Goal: Information Seeking & Learning: Learn about a topic

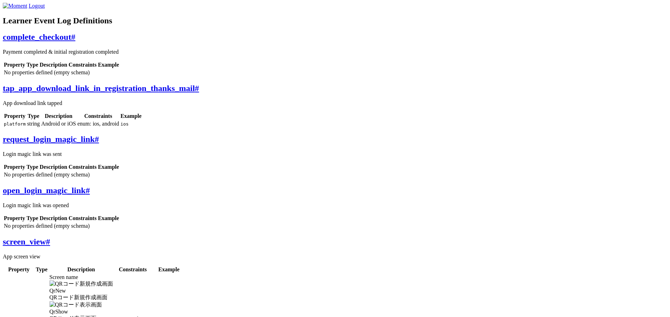
scroll to position [0, 184]
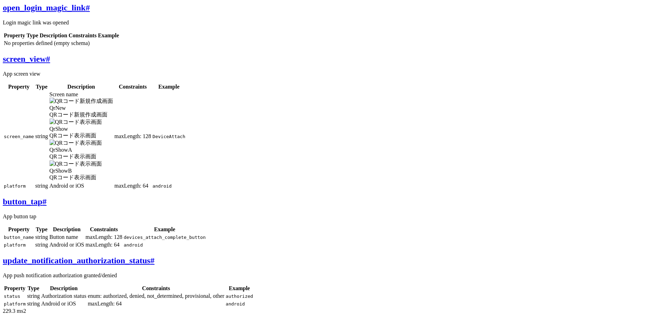
scroll to position [110, 0]
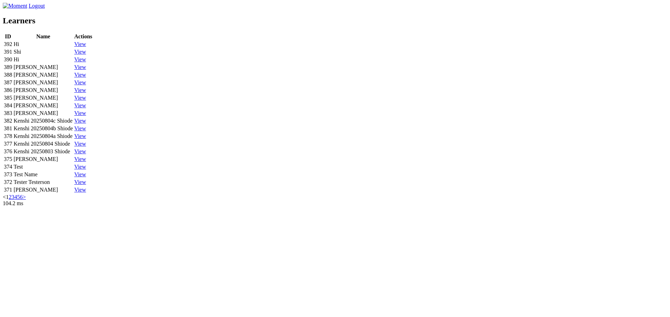
click at [259, 40] on div "Learners ID Name Actions 392 Hi View 391 Shi View 390 Hi View 389 Ken View 388 …" at bounding box center [335, 108] width 664 height 184
click at [86, 124] on link "View" at bounding box center [80, 121] width 12 height 6
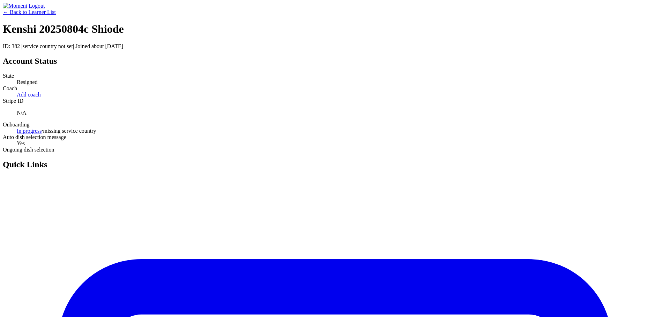
click at [45, 9] on link "Logout" at bounding box center [37, 6] width 16 height 6
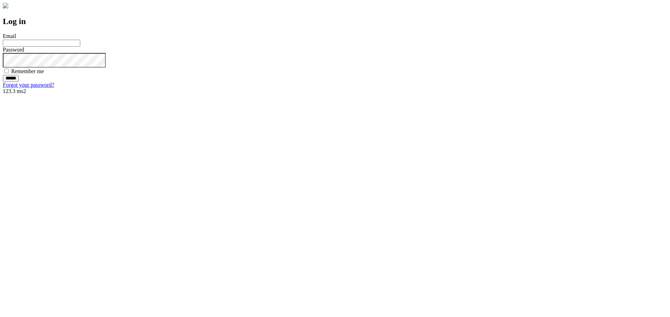
click at [54, 88] on link "Forgot your password?" at bounding box center [28, 85] width 51 height 6
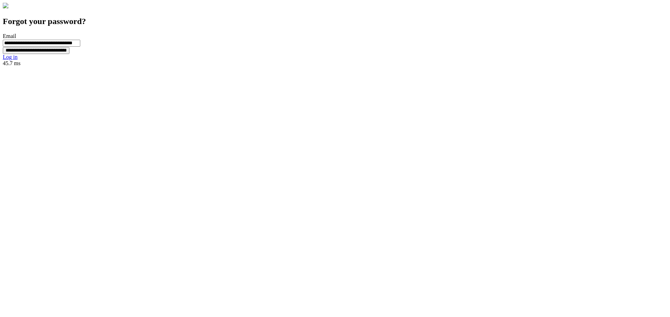
scroll to position [0, 22]
type input "**********"
click at [69, 61] on input "**********" at bounding box center [36, 57] width 67 height 7
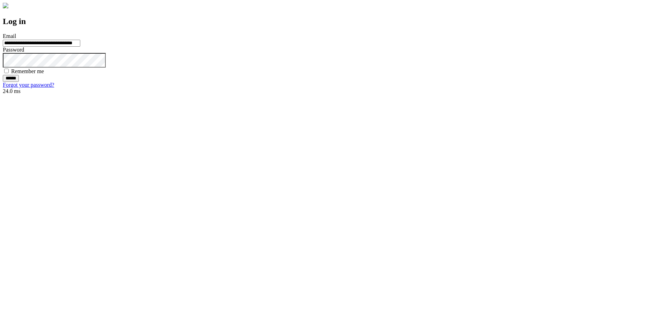
scroll to position [0, 23]
type input "**********"
click at [19, 89] on input "******" at bounding box center [11, 85] width 16 height 7
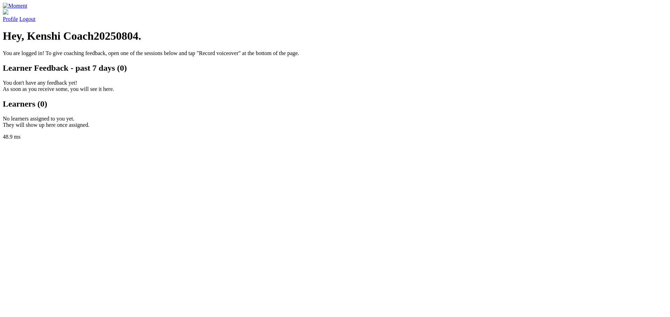
click at [230, 73] on div "Profile Logout Hey, Kenshi Coach20250804. You are logged in! To give coaching f…" at bounding box center [335, 66] width 664 height 126
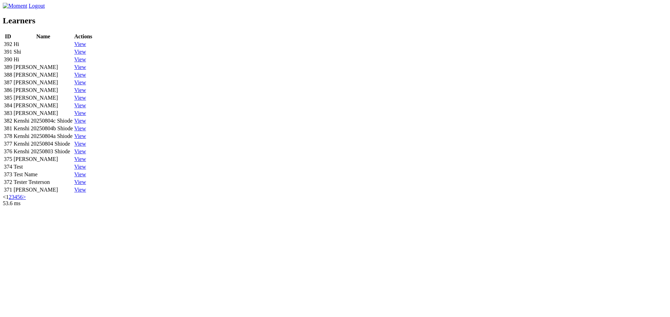
click at [86, 47] on link "View" at bounding box center [80, 44] width 12 height 6
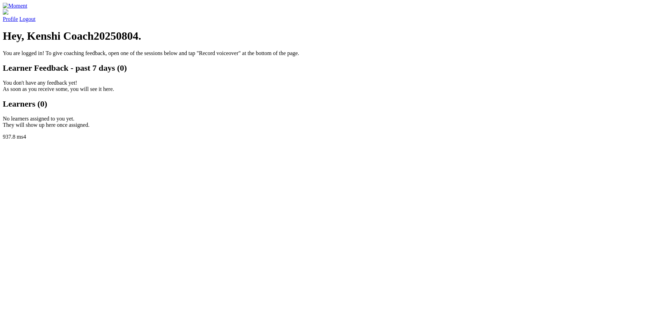
click at [36, 18] on link "Logout" at bounding box center [28, 19] width 16 height 6
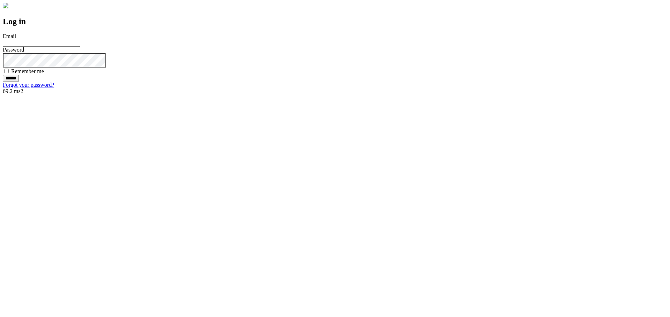
click at [80, 47] on input "Email" at bounding box center [41, 43] width 77 height 7
click at [3, 88] on com-1password-button at bounding box center [3, 88] width 0 height 0
type input "**********"
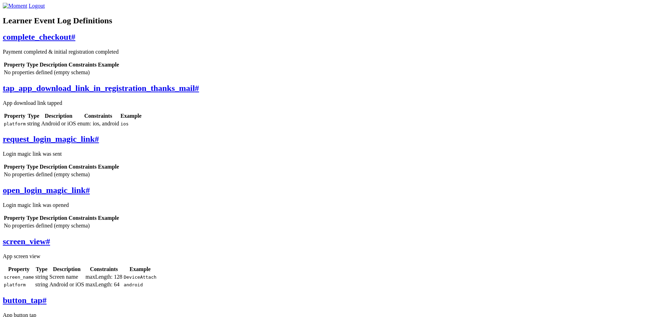
click at [75, 42] on span "#" at bounding box center [73, 36] width 4 height 9
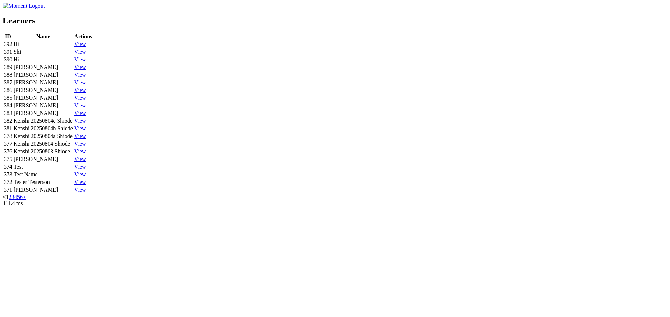
click at [86, 124] on link "View" at bounding box center [80, 121] width 12 height 6
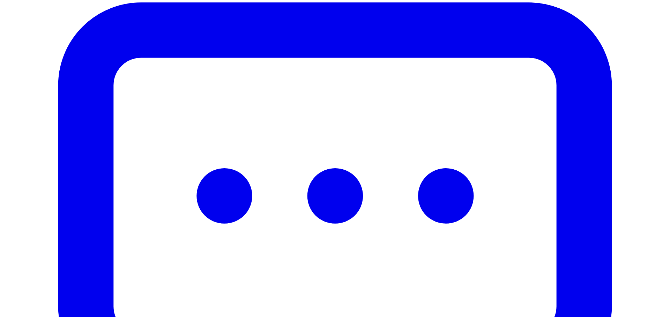
scroll to position [259, 0]
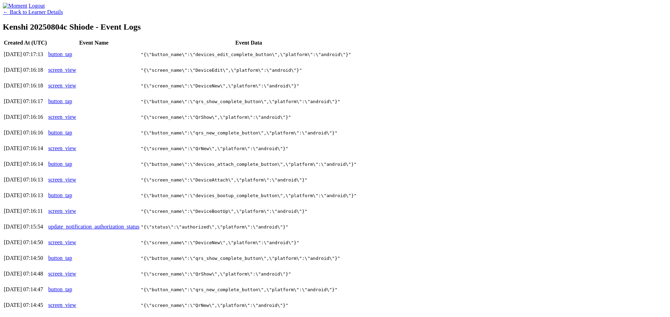
click at [72, 57] on link "button_tap" at bounding box center [60, 54] width 24 height 6
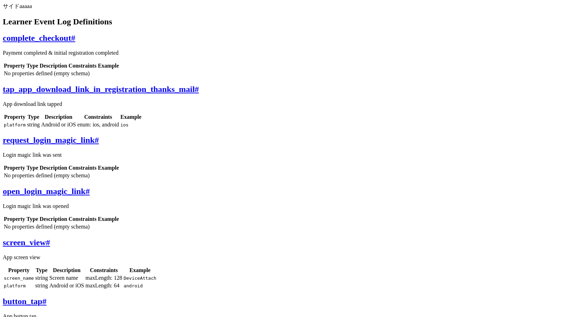
scroll to position [1, 0]
click at [338, 59] on div "complete_checkout # Payment completed & initial registration completed Property…" at bounding box center [291, 55] width 576 height 44
click at [536, 187] on div "サイド Learner Event Log Definitions complete_checkout # Payment completed & initi…" at bounding box center [291, 205] width 576 height 405
click at [75, 43] on link "complete_checkout #" at bounding box center [39, 37] width 73 height 9
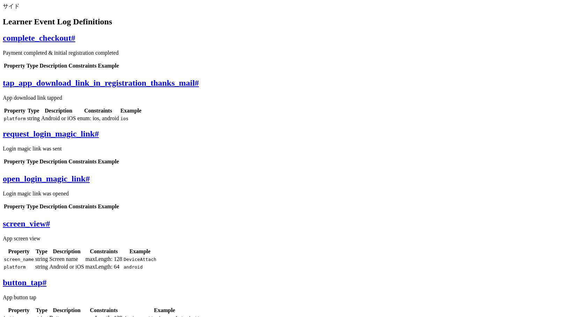
scroll to position [42, 0]
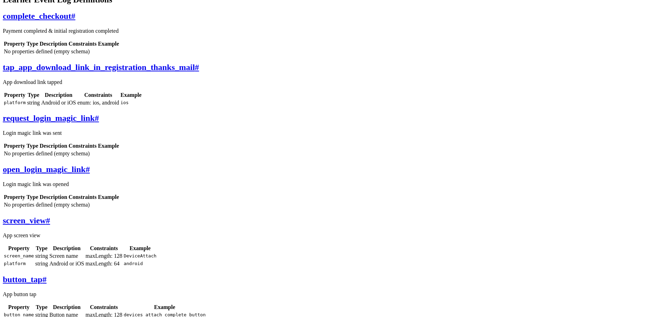
scroll to position [143, 0]
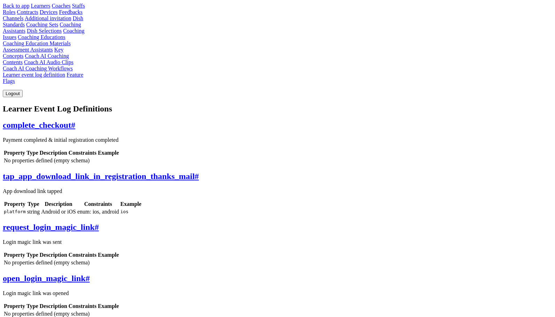
click at [52, 9] on link "Coaches" at bounding box center [61, 6] width 19 height 6
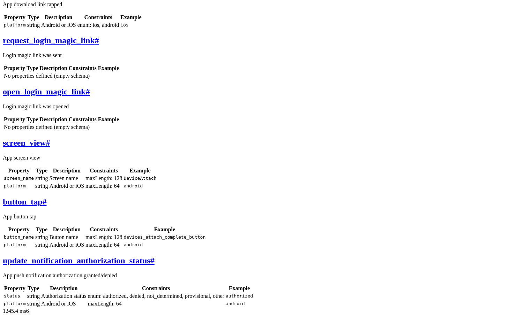
scroll to position [251, 0]
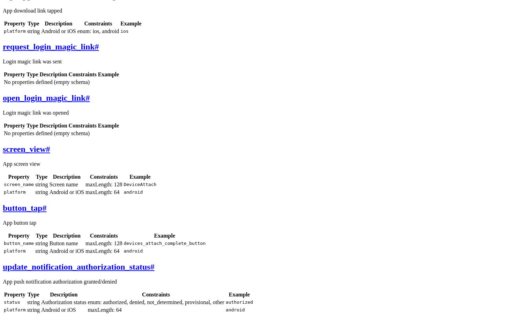
scroll to position [0, 0]
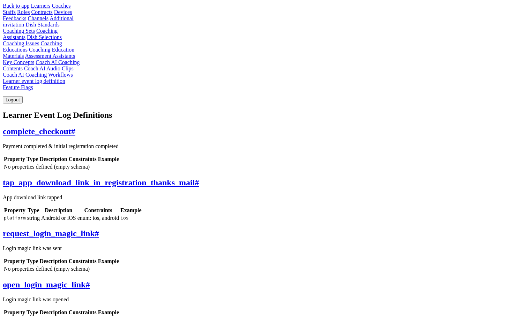
click at [59, 28] on link "Dish Standards" at bounding box center [42, 25] width 34 height 6
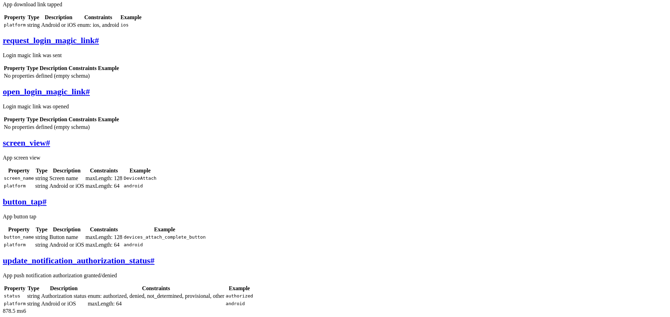
scroll to position [206, 0]
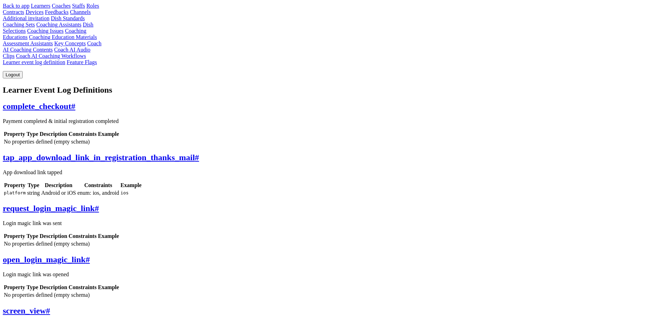
click at [29, 9] on link "Back to app" at bounding box center [16, 6] width 27 height 6
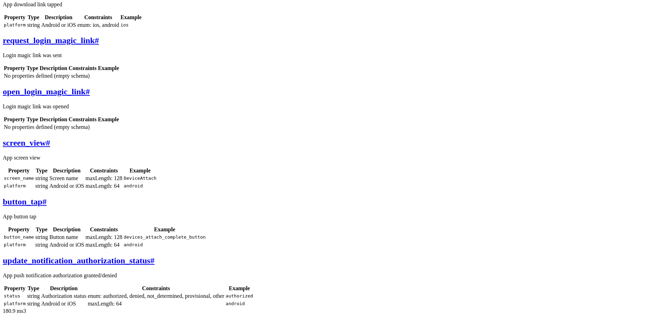
scroll to position [287, 0]
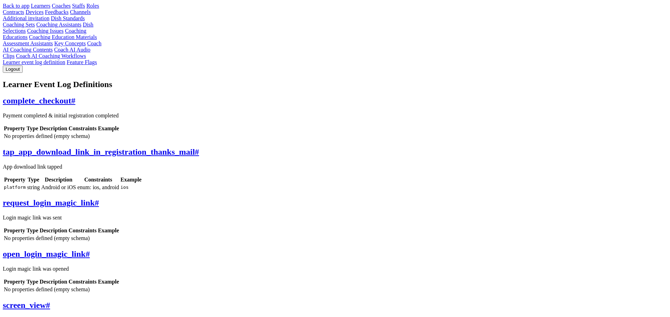
scroll to position [284, 0]
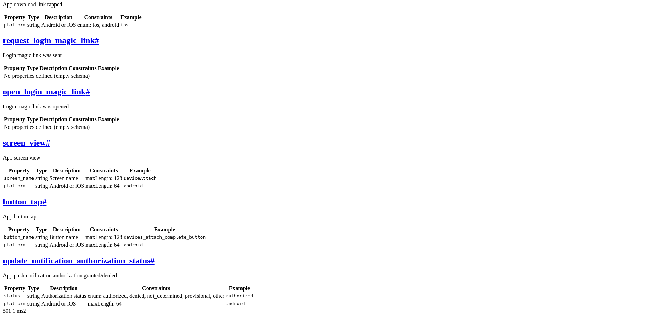
scroll to position [235, 0]
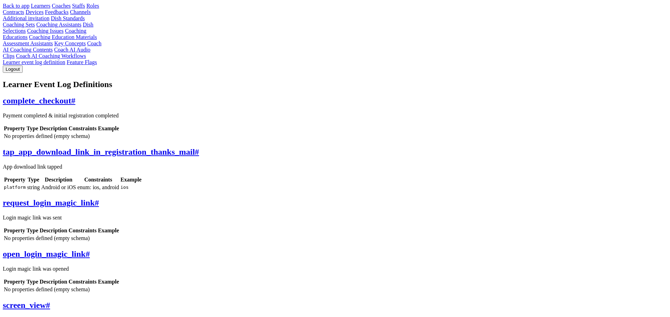
scroll to position [232, 0]
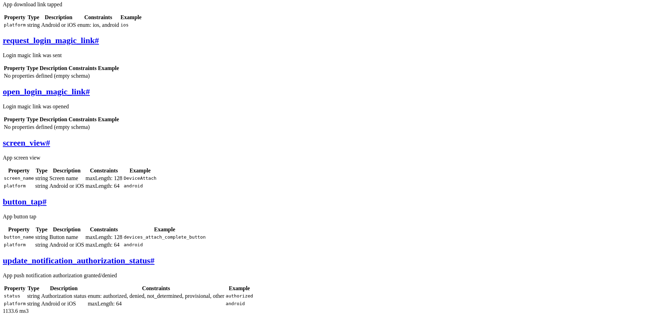
scroll to position [344, 0]
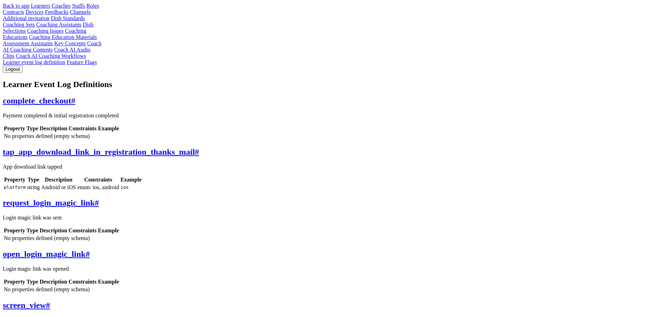
click at [50, 9] on link "Learners" at bounding box center [41, 6] width 20 height 6
click at [70, 9] on link "Coaches" at bounding box center [61, 6] width 19 height 6
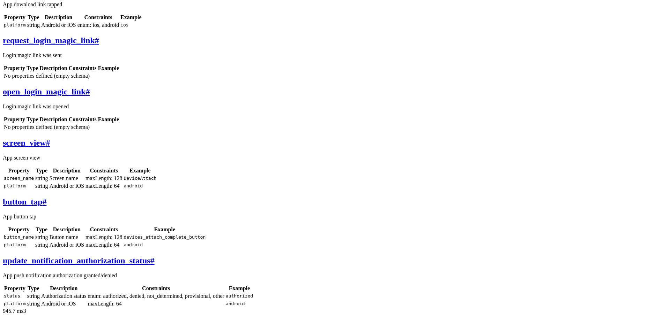
scroll to position [217, 0]
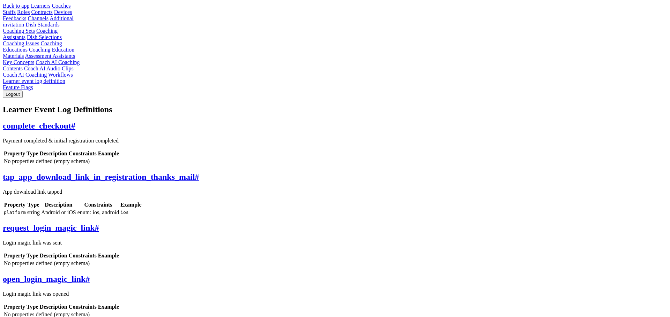
scroll to position [214, 0]
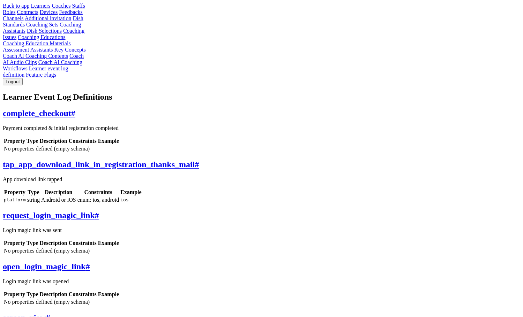
scroll to position [11, 0]
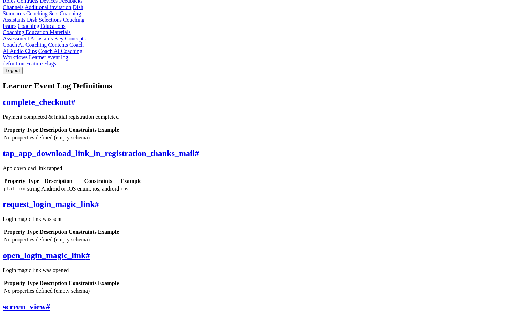
click at [301, 98] on div "complete_checkout # Payment completed & initial registration completed Property…" at bounding box center [261, 120] width 517 height 44
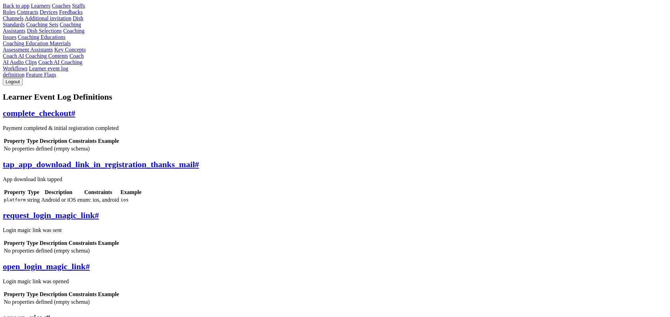
click at [70, 9] on link "Coaches" at bounding box center [61, 6] width 19 height 6
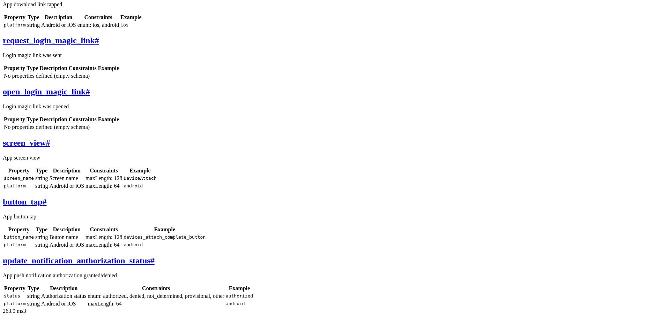
scroll to position [272, 0]
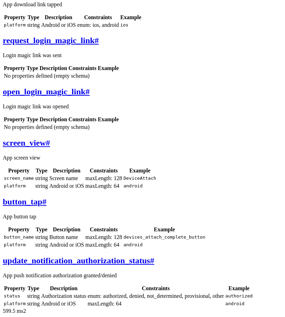
scroll to position [400, 0]
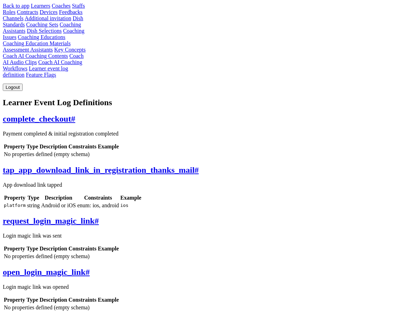
scroll to position [6, 6]
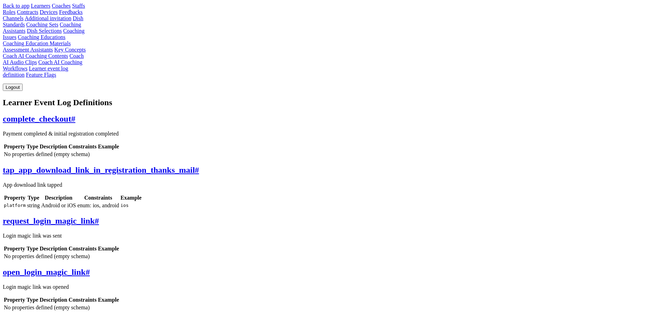
click at [50, 9] on link "Learners" at bounding box center [41, 6] width 20 height 6
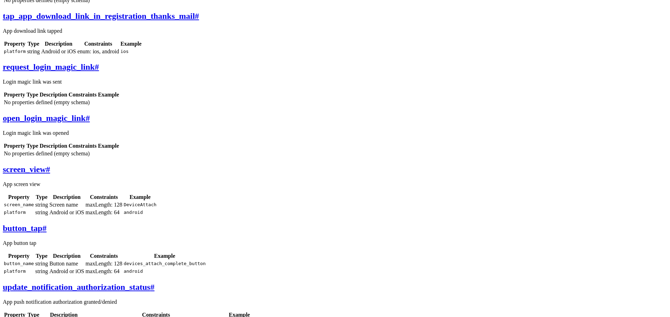
scroll to position [172, 0]
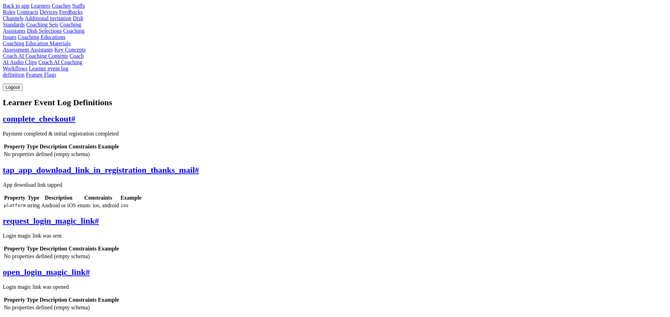
click at [83, 9] on link "Staffs" at bounding box center [78, 6] width 13 height 6
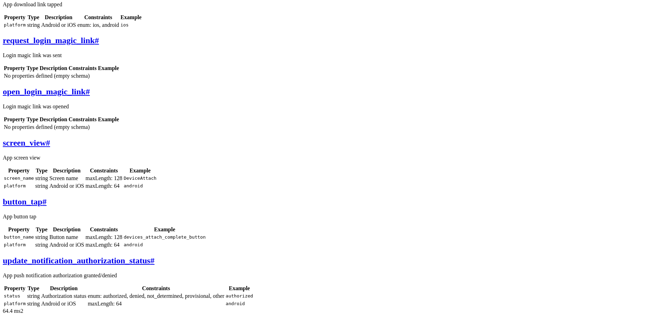
scroll to position [272, 0]
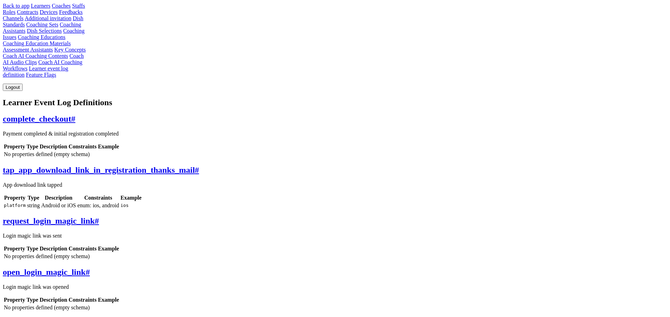
scroll to position [272, 0]
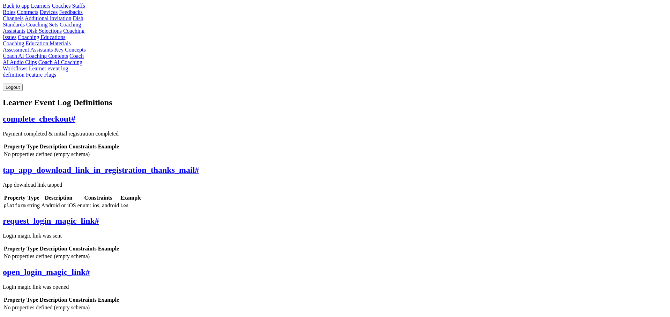
click at [75, 114] on span "#" at bounding box center [73, 118] width 4 height 9
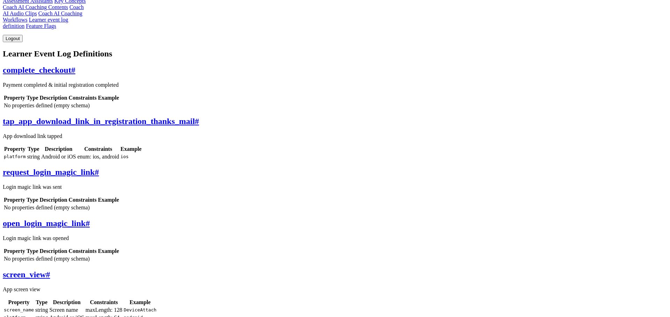
click at [99, 177] on span "#" at bounding box center [97, 172] width 4 height 9
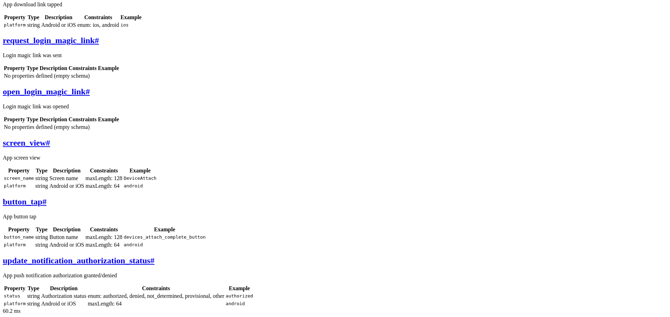
click at [53, 196] on body "Back to app Learners Coaches Staffs Roles Contracts Devices Feedbacks Channels …" at bounding box center [335, 68] width 664 height 492
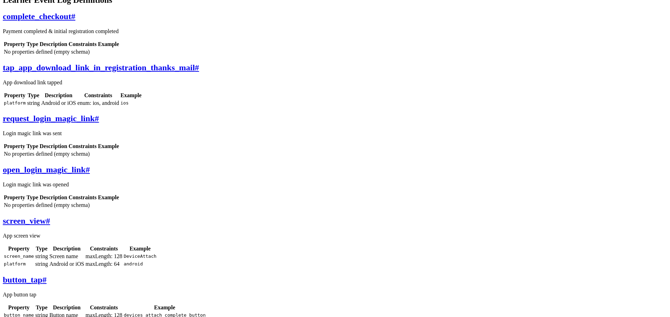
scroll to position [0, 0]
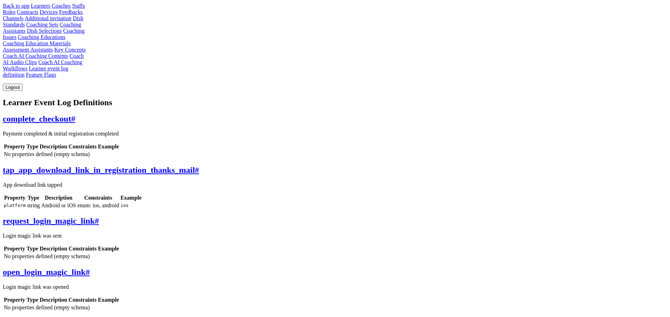
click at [199, 166] on span "#" at bounding box center [197, 170] width 4 height 9
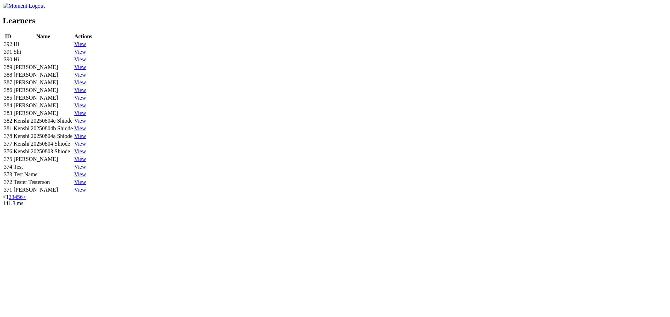
click at [86, 124] on link "View" at bounding box center [80, 121] width 12 height 6
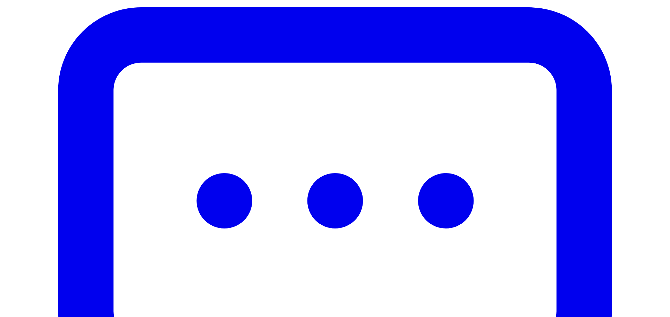
scroll to position [216, 0]
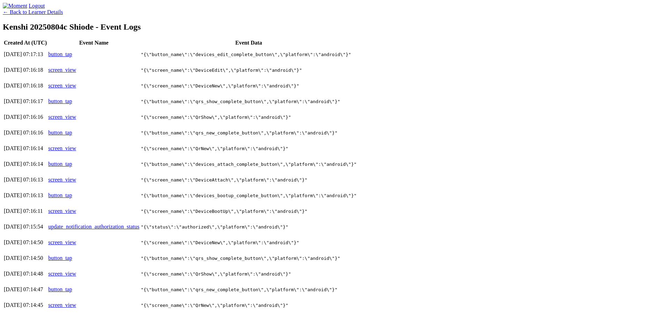
click at [72, 57] on link "button_tap" at bounding box center [60, 54] width 24 height 6
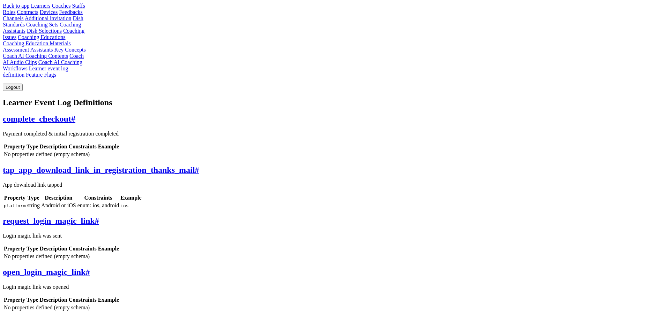
scroll to position [392, 0]
click at [70, 9] on link "Coaches" at bounding box center [61, 6] width 19 height 6
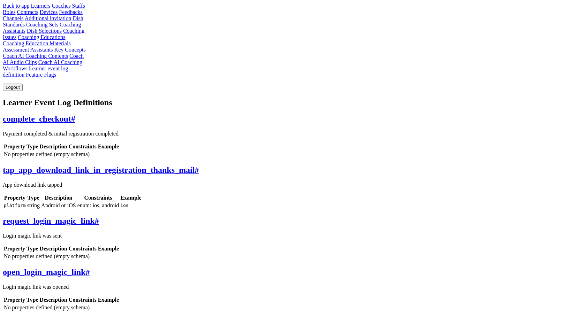
click at [282, 114] on div "complete_checkout # Payment completed & initial registration completed Property…" at bounding box center [142, 136] width 279 height 44
click at [315, 59] on div "Back to app Learners Coaches Staffs Roles Contracts Devices Feedbacks Channels …" at bounding box center [291, 288] width 576 height 570
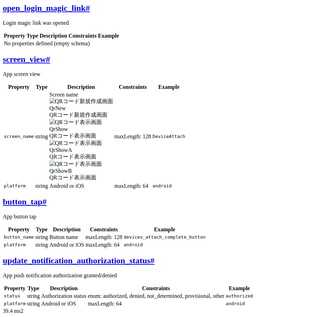
scroll to position [571, 0]
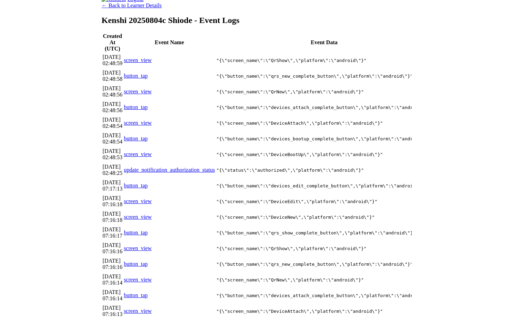
scroll to position [0, 128]
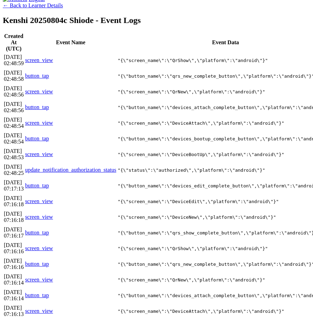
click at [310, 48] on body "Logout ← Back to Learner Details Kenshi 20250804c Shiode - Event Logs Created A…" at bounding box center [156, 187] width 307 height 383
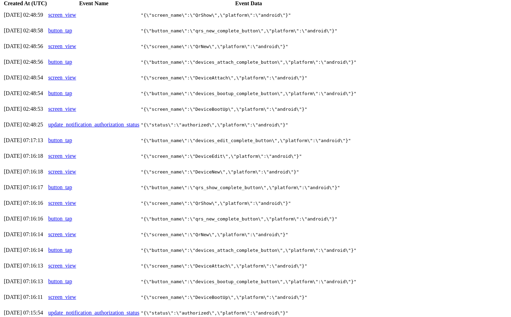
scroll to position [0, 0]
